Goal: Complete application form

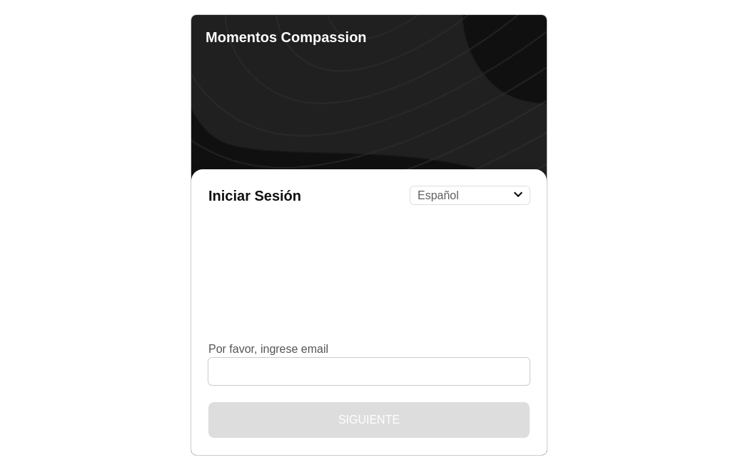
select select "es"
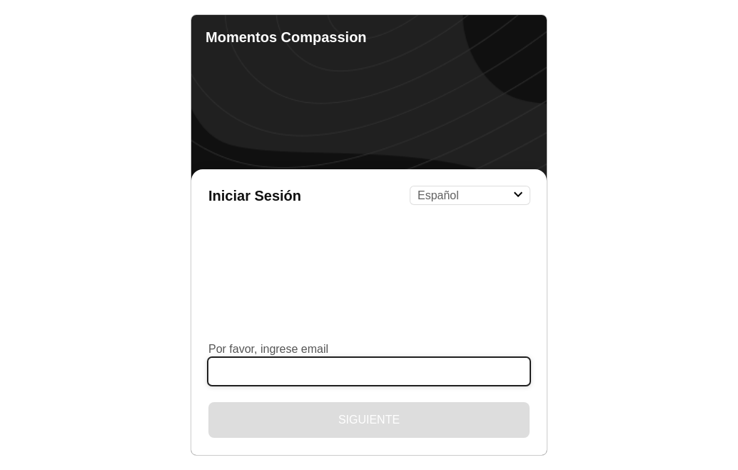
click at [246, 364] on input "Por favor, ingrese email" at bounding box center [368, 371] width 321 height 27
type input "[EMAIL_ADDRESS][DOMAIN_NAME]"
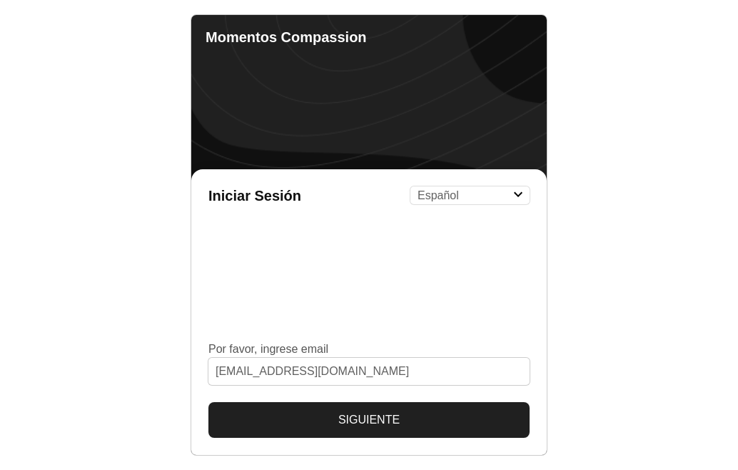
click at [375, 412] on button "Siguiente" at bounding box center [368, 420] width 321 height 36
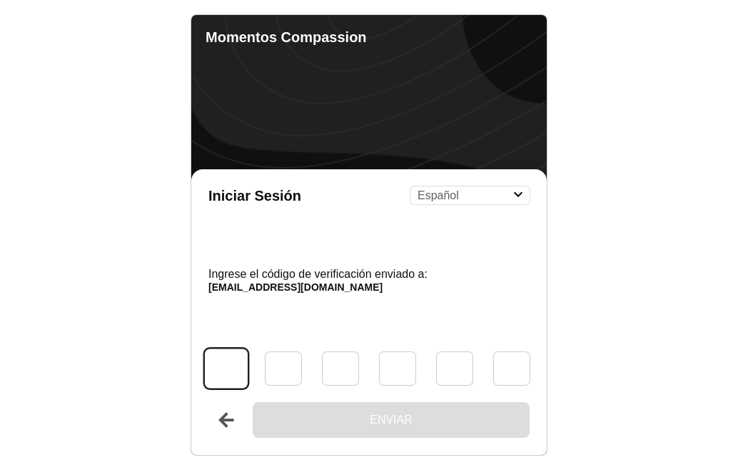
click at [223, 368] on input "Código" at bounding box center [226, 367] width 43 height 39
type input "9"
type input "6"
type input "3"
type input "6"
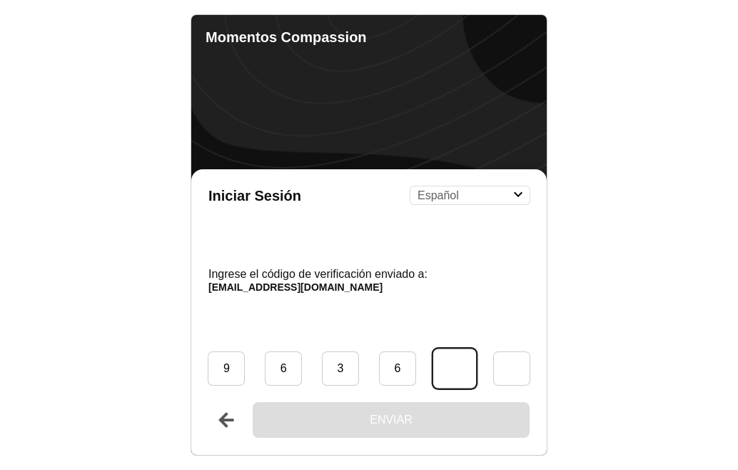
type input "9"
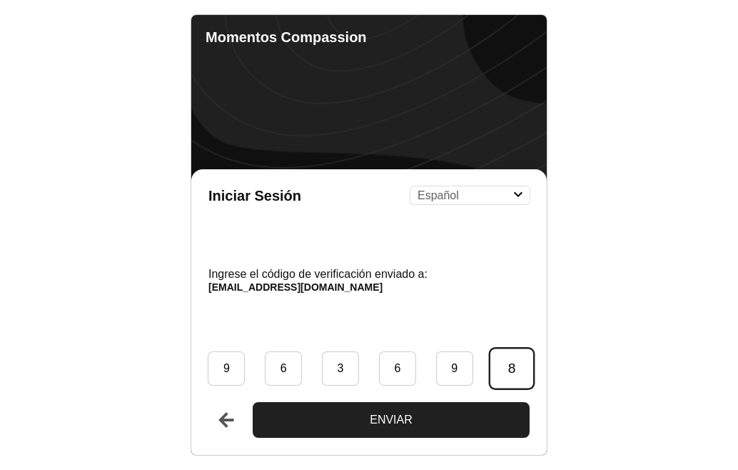
type input "8"
click at [387, 409] on button "Enviar" at bounding box center [391, 420] width 277 height 36
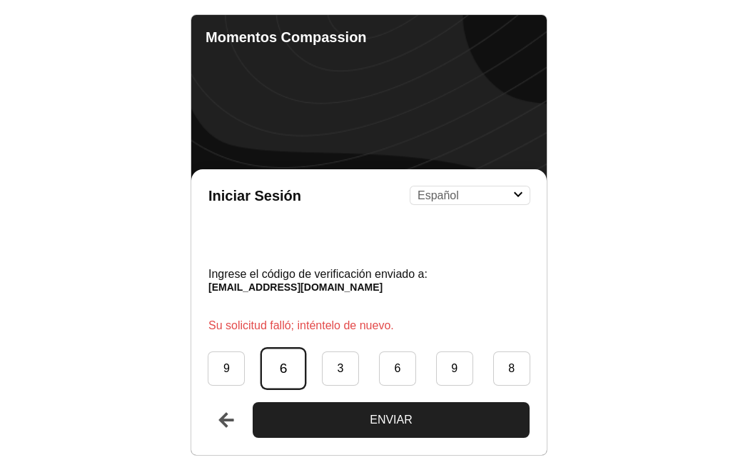
click at [290, 367] on input "6" at bounding box center [283, 367] width 43 height 39
type input "3"
click at [390, 415] on button "Enviar" at bounding box center [391, 420] width 277 height 36
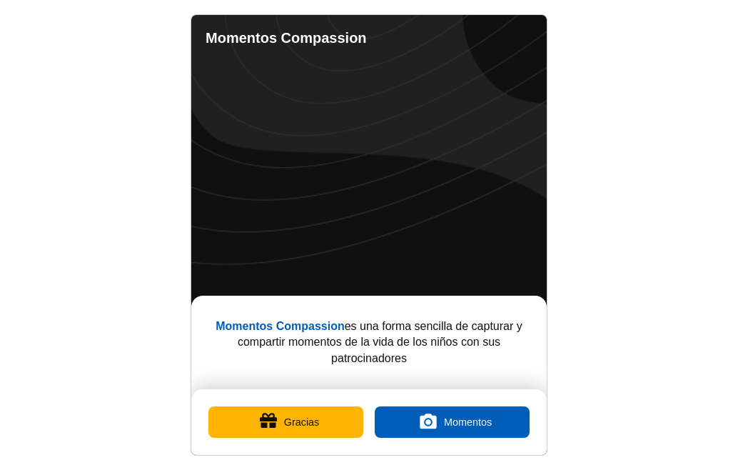
click at [304, 417] on button "Gracias" at bounding box center [285, 421] width 155 height 31
